Goal: Information Seeking & Learning: Learn about a topic

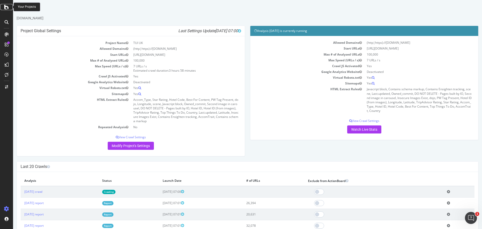
click at [7, 7] on icon at bounding box center [6, 7] width 5 height 6
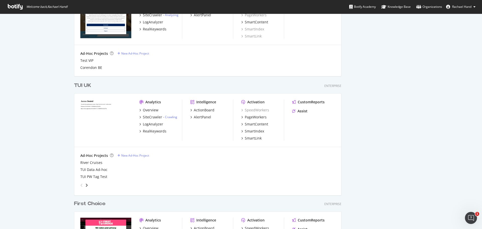
scroll to position [276, 0]
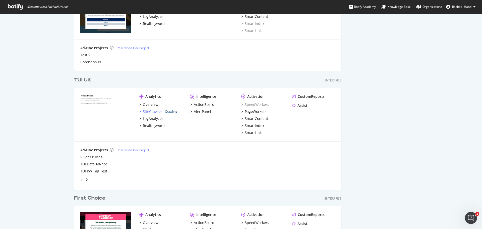
click at [168, 111] on link "Crawling" at bounding box center [171, 111] width 12 height 4
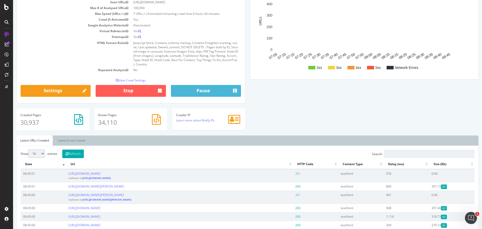
scroll to position [100, 0]
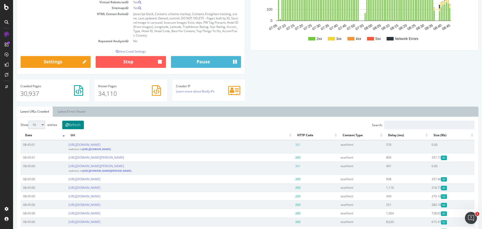
click at [75, 125] on button "Refresh" at bounding box center [73, 124] width 22 height 9
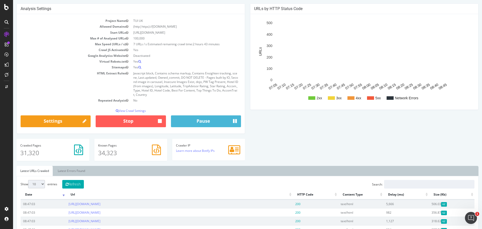
scroll to position [50, 0]
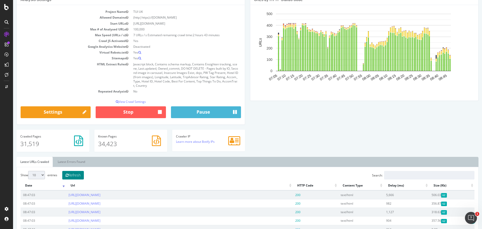
click at [79, 176] on button "Refresh" at bounding box center [73, 175] width 22 height 9
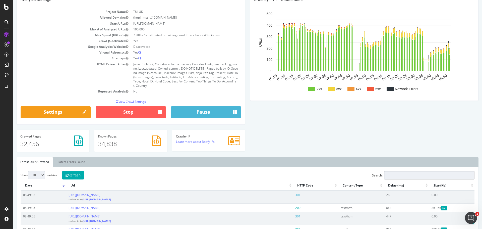
click at [411, 173] on input "Search:" at bounding box center [429, 175] width 90 height 9
paste input "[URL][DOMAIN_NAME]"
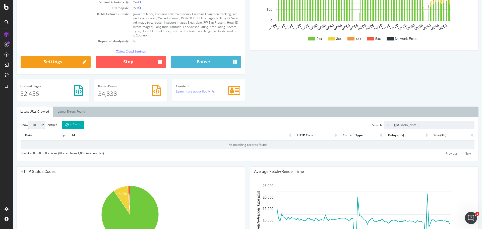
scroll to position [0, 0]
click at [433, 124] on input "[URL][DOMAIN_NAME]" at bounding box center [429, 124] width 90 height 9
paste input "[GEOGRAPHIC_DATA]/[GEOGRAPHIC_DATA]-bay/hotels/deja-resort"
click at [414, 123] on input "[URL][DOMAIN_NAME]" at bounding box center [429, 124] width 90 height 9
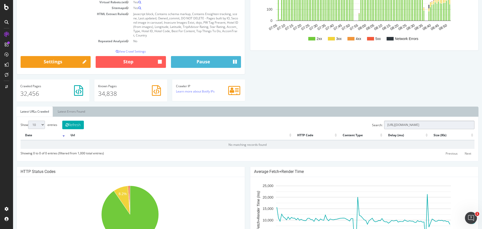
type input "[URL][DOMAIN_NAME]"
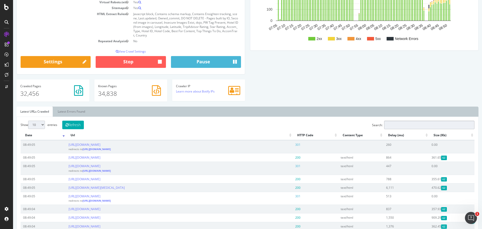
click at [432, 125] on input "Search:" at bounding box center [429, 124] width 90 height 9
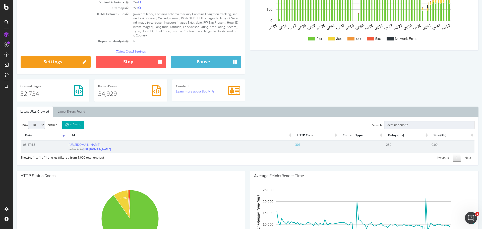
click at [421, 122] on input "destinations/fr" at bounding box center [429, 124] width 90 height 9
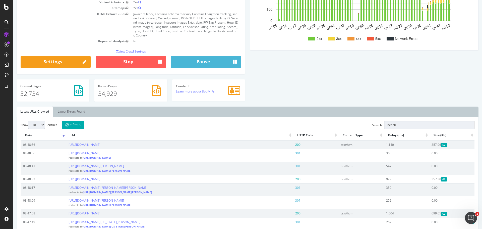
type input "beachc"
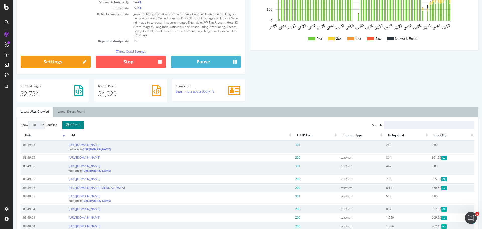
click at [79, 126] on button "Refresh" at bounding box center [73, 124] width 22 height 9
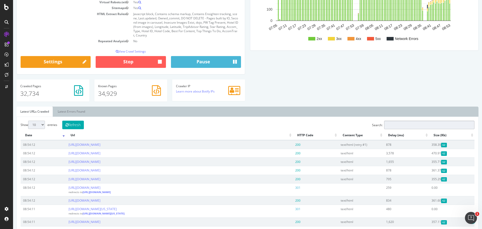
click at [416, 125] on input "Search:" at bounding box center [429, 124] width 90 height 9
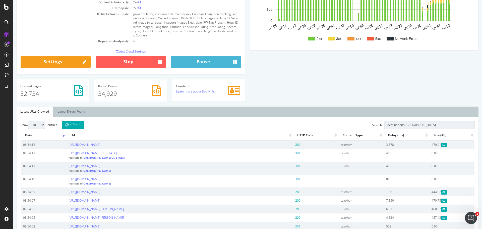
paste input "[URL][DOMAIN_NAME]"
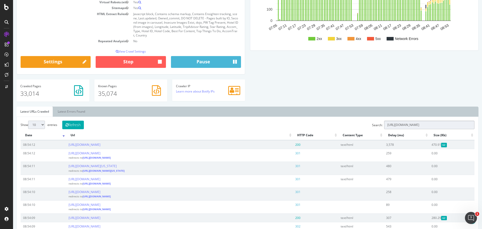
paste input "/holidays-"
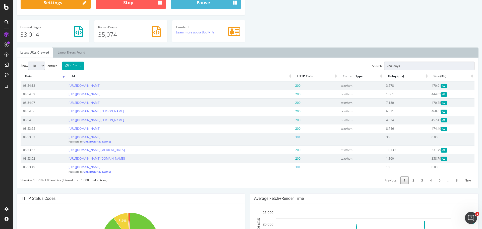
scroll to position [151, 0]
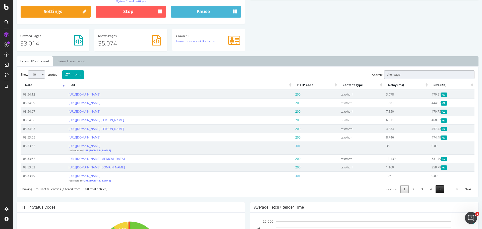
type input "/holidays-"
click at [436, 193] on link "5" at bounding box center [439, 189] width 8 height 8
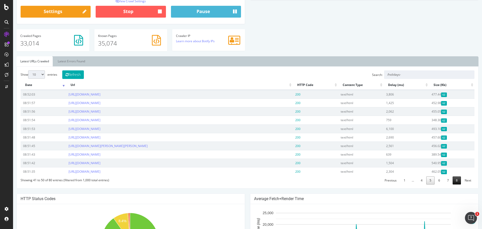
click at [453, 184] on link "8" at bounding box center [457, 180] width 8 height 8
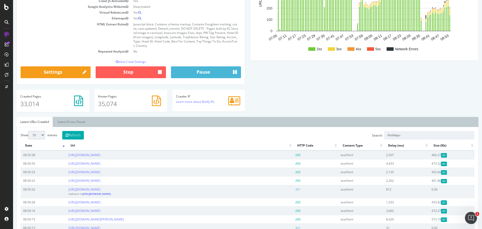
scroll to position [75, 0]
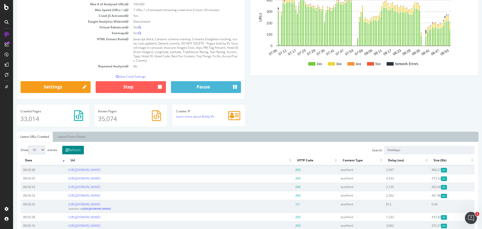
click at [72, 148] on button "Refresh" at bounding box center [73, 150] width 22 height 9
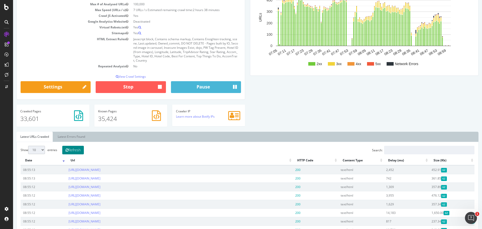
click at [80, 148] on button "Refresh" at bounding box center [73, 150] width 22 height 9
click at [339, 97] on div "Analysis Settings Project Name TUI [GEOGRAPHIC_DATA] Allowed Domains (http|http…" at bounding box center [247, 50] width 467 height 162
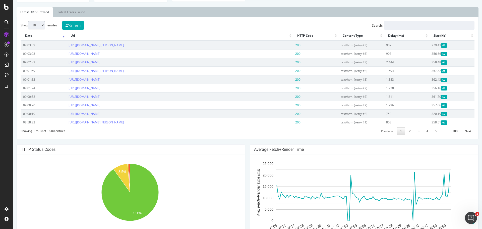
scroll to position [100, 0]
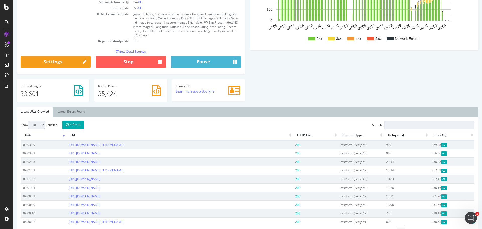
click at [420, 127] on input "Search:" at bounding box center [429, 124] width 90 height 9
paste input "/holidays-"
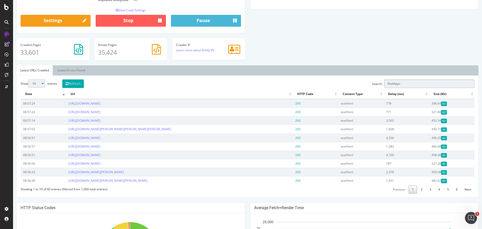
scroll to position [151, 0]
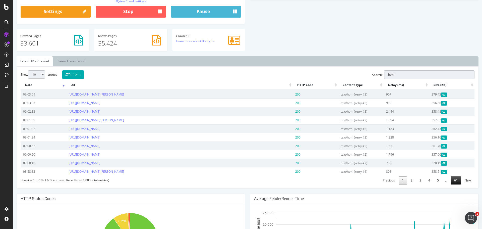
type input ".html"
click at [451, 181] on link "61" at bounding box center [456, 180] width 10 height 8
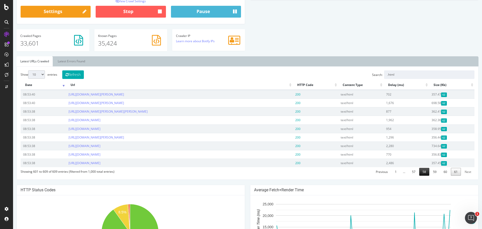
click at [423, 175] on link "58" at bounding box center [424, 172] width 10 height 8
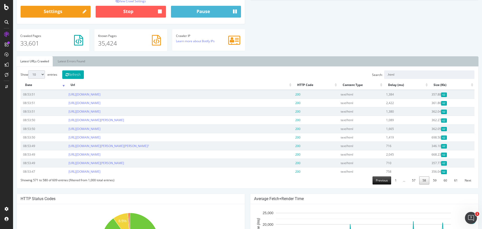
click at [381, 182] on link "Previous" at bounding box center [381, 180] width 19 height 8
click at [394, 184] on link "1" at bounding box center [398, 180] width 8 height 8
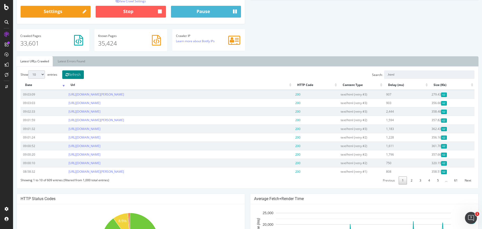
click at [78, 75] on button "Refresh" at bounding box center [73, 74] width 22 height 9
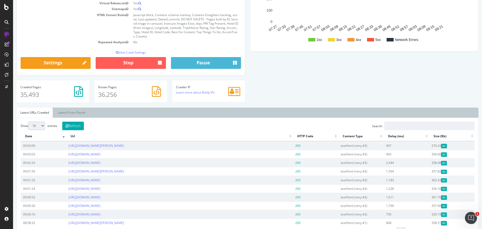
scroll to position [100, 0]
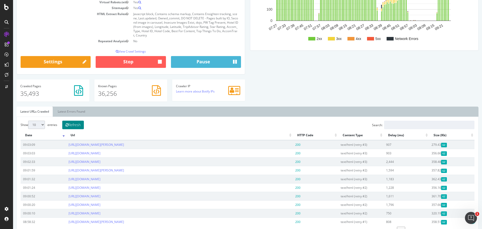
click at [72, 125] on button "Refresh" at bounding box center [73, 124] width 22 height 9
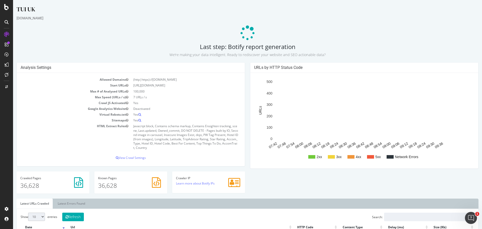
scroll to position [25, 0]
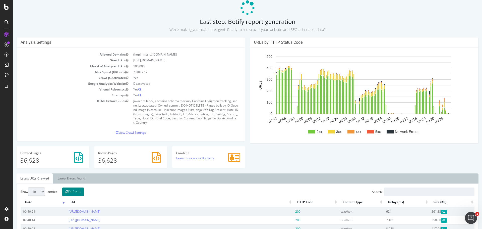
click at [76, 192] on button "Refresh" at bounding box center [73, 191] width 22 height 9
click at [75, 190] on button "Refresh" at bounding box center [73, 191] width 22 height 9
drag, startPoint x: 23, startPoint y: 212, endPoint x: 35, endPoint y: 211, distance: 11.8
click at [35, 211] on td "09:40:24" at bounding box center [43, 211] width 45 height 9
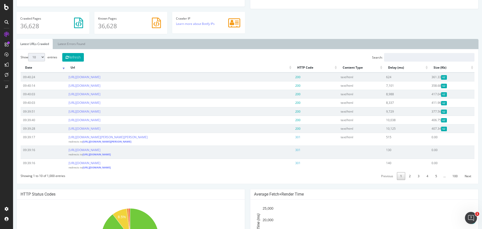
scroll to position [151, 0]
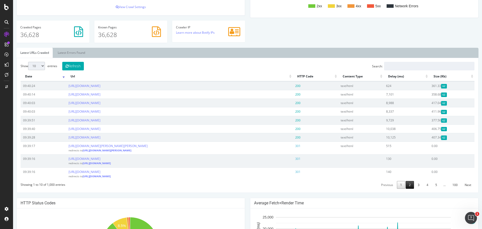
click at [406, 185] on link "2" at bounding box center [410, 185] width 8 height 8
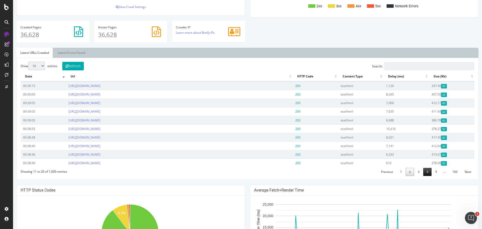
click at [423, 175] on link "4" at bounding box center [427, 172] width 8 height 8
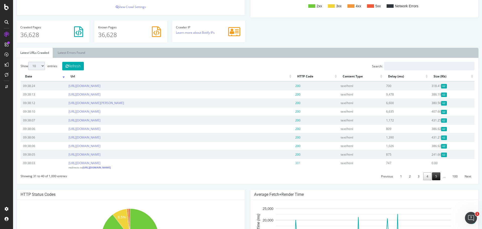
click at [434, 175] on link "5" at bounding box center [436, 176] width 8 height 8
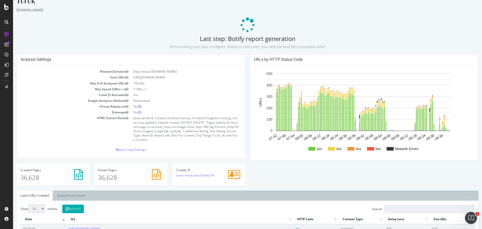
scroll to position [0, 0]
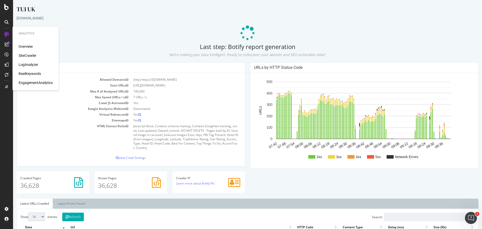
click at [23, 48] on div "Overview" at bounding box center [26, 46] width 14 height 5
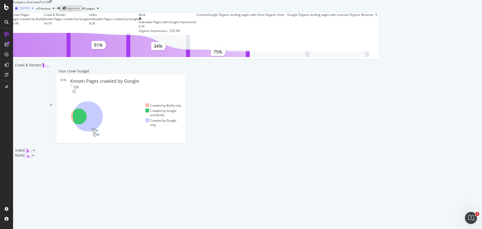
click at [30, 10] on span "[DATE]" at bounding box center [25, 8] width 10 height 4
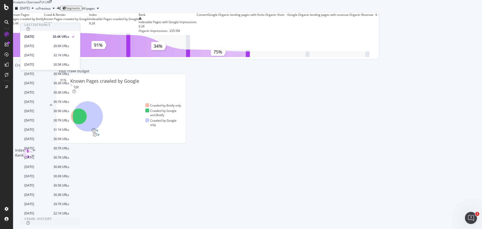
click at [176, 4] on div "Analytics - Overview TUI [GEOGRAPHIC_DATA]" at bounding box center [194, 2] width 363 height 4
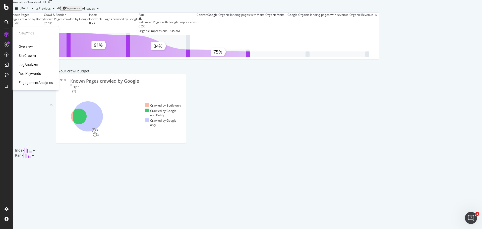
click at [26, 55] on div "SiteCrawler" at bounding box center [28, 55] width 18 height 5
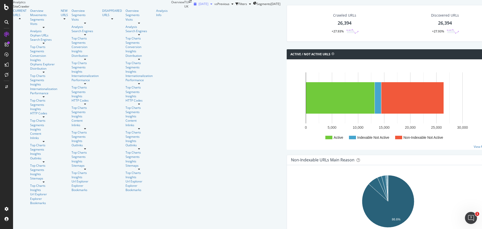
click at [199, 6] on span "[DATE]" at bounding box center [204, 4] width 10 height 4
click at [8, 8] on icon at bounding box center [6, 7] width 5 height 6
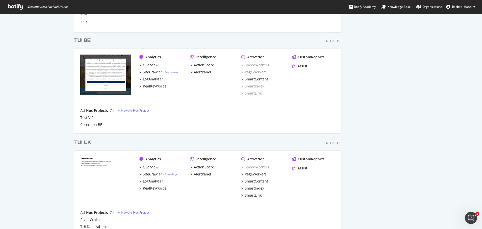
scroll to position [226, 0]
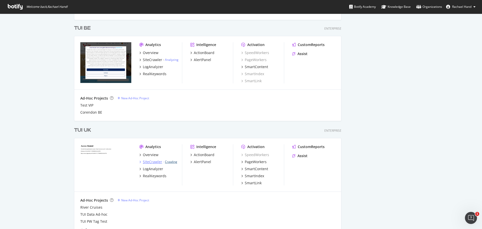
click at [168, 160] on link "Crawling" at bounding box center [171, 161] width 12 height 4
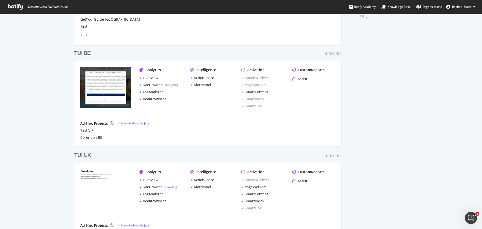
scroll to position [251, 0]
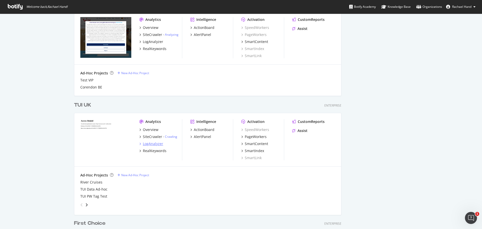
click at [154, 143] on div "LogAnalyzer" at bounding box center [153, 143] width 20 height 5
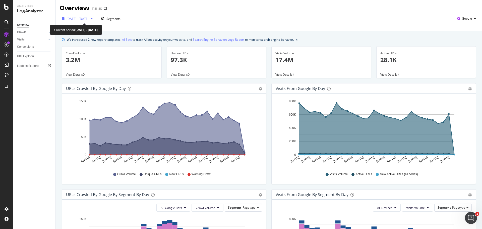
click at [89, 18] on span "2025 Aug. 31st - Sep. 29th" at bounding box center [78, 19] width 22 height 4
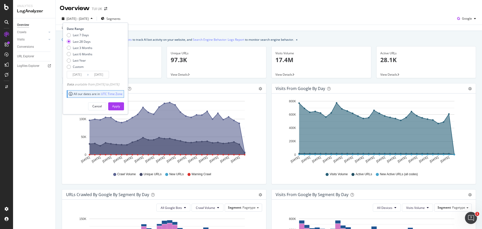
click at [167, 10] on div "Overview TUI UK" at bounding box center [269, 6] width 426 height 13
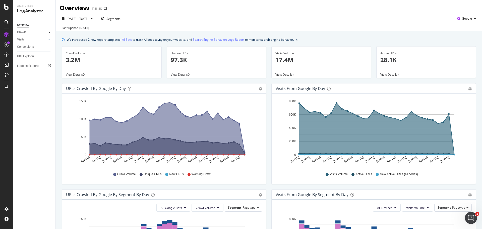
click at [49, 32] on icon at bounding box center [49, 32] width 2 height 3
click at [30, 52] on div "Segments Distribution" at bounding box center [33, 49] width 28 height 11
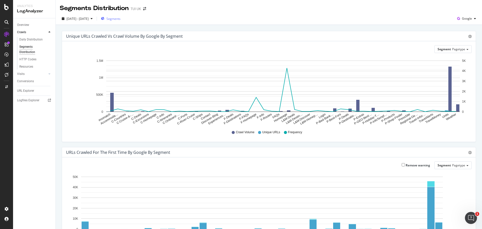
click at [120, 19] on span "Segments" at bounding box center [113, 19] width 14 height 4
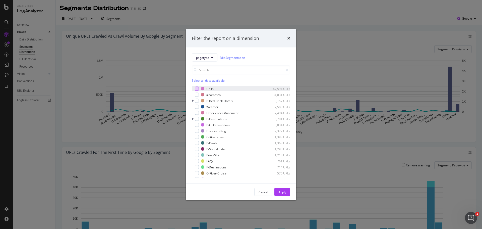
click at [196, 90] on div "modal" at bounding box center [197, 89] width 4 height 4
click at [284, 192] on div "Apply" at bounding box center [282, 191] width 8 height 4
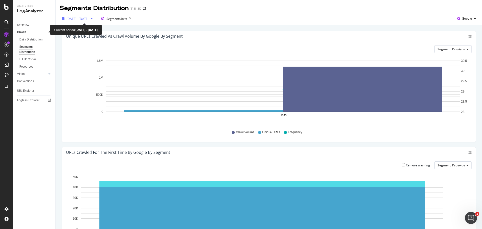
click at [89, 21] on span "2025 Aug. 31st - Sep. 29th" at bounding box center [78, 19] width 22 height 4
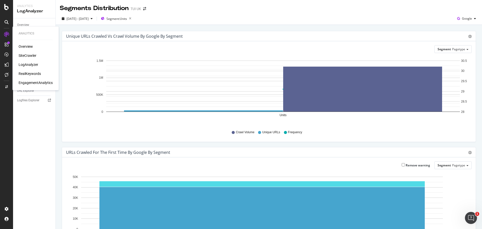
click at [28, 55] on div "SiteCrawler" at bounding box center [28, 55] width 18 height 5
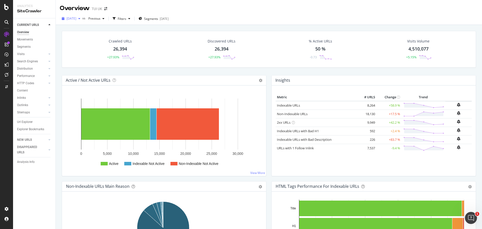
click at [76, 18] on span "[DATE]" at bounding box center [72, 18] width 10 height 4
click at [103, 55] on div "36.3K URLs" at bounding box center [104, 54] width 16 height 5
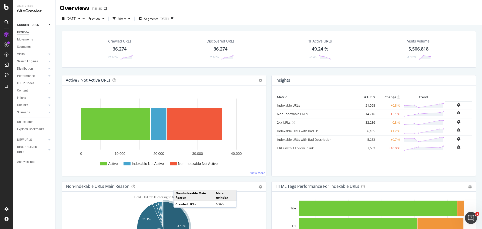
drag, startPoint x: 5, startPoint y: 2, endPoint x: 199, endPoint y: 4, distance: 194.3
click at [199, 4] on div "Overview TUI UK" at bounding box center [269, 6] width 426 height 13
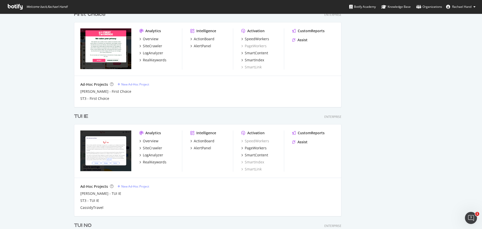
scroll to position [502, 0]
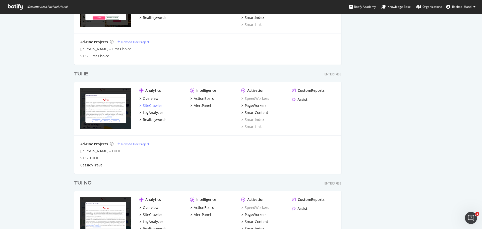
click at [150, 105] on div "SiteCrawler" at bounding box center [152, 105] width 19 height 5
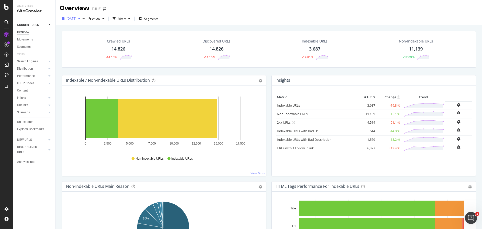
click at [82, 19] on div "button" at bounding box center [79, 18] width 6 height 3
click at [26, 159] on div "Analysis Info" at bounding box center [26, 161] width 18 height 5
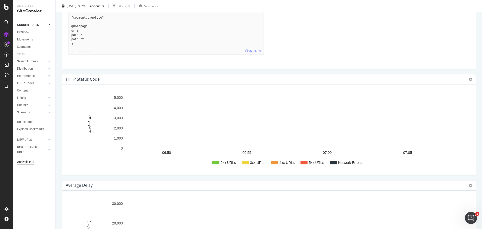
scroll to position [427, 0]
